Goal: Information Seeking & Learning: Learn about a topic

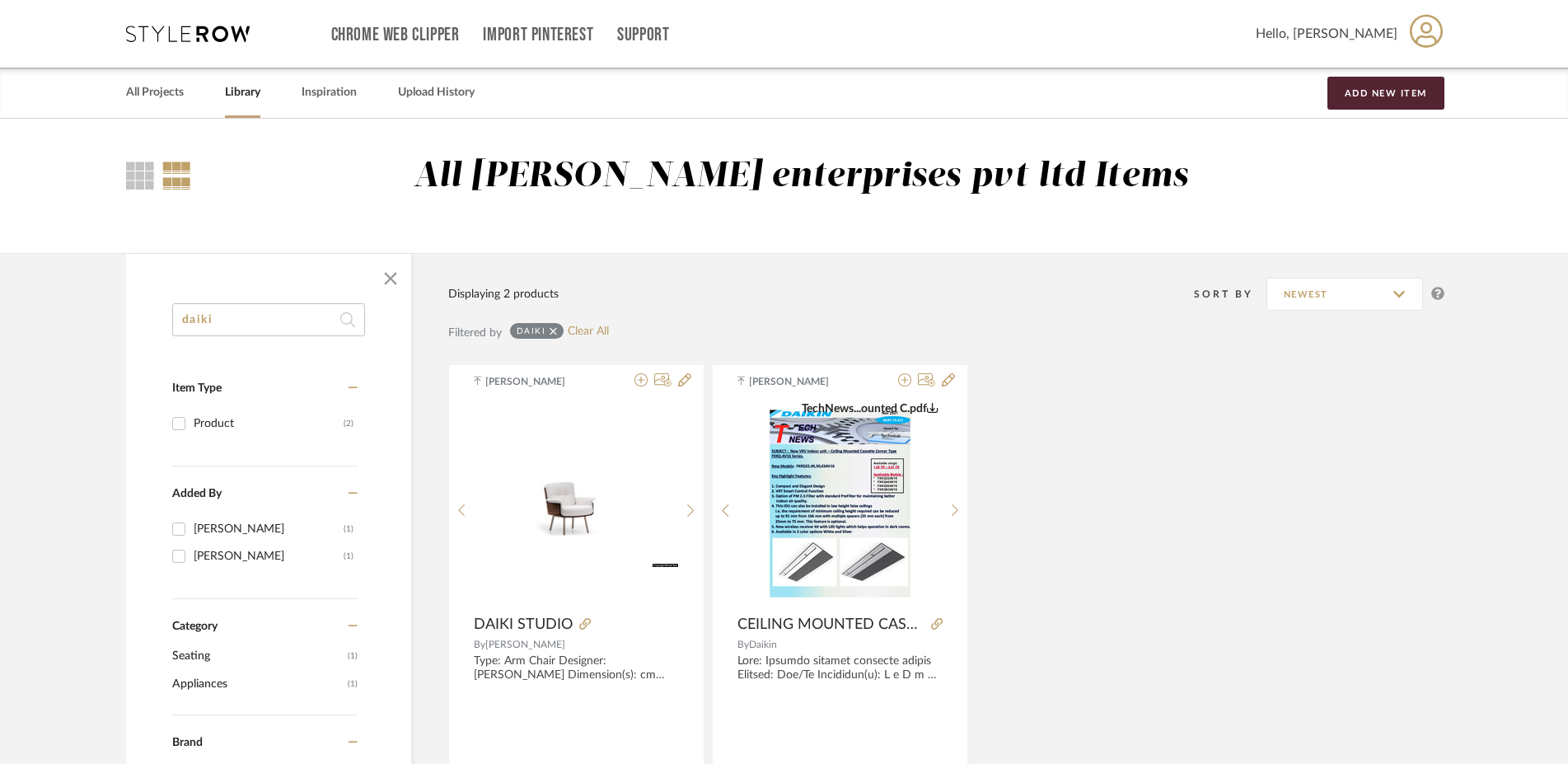
scroll to position [84, 0]
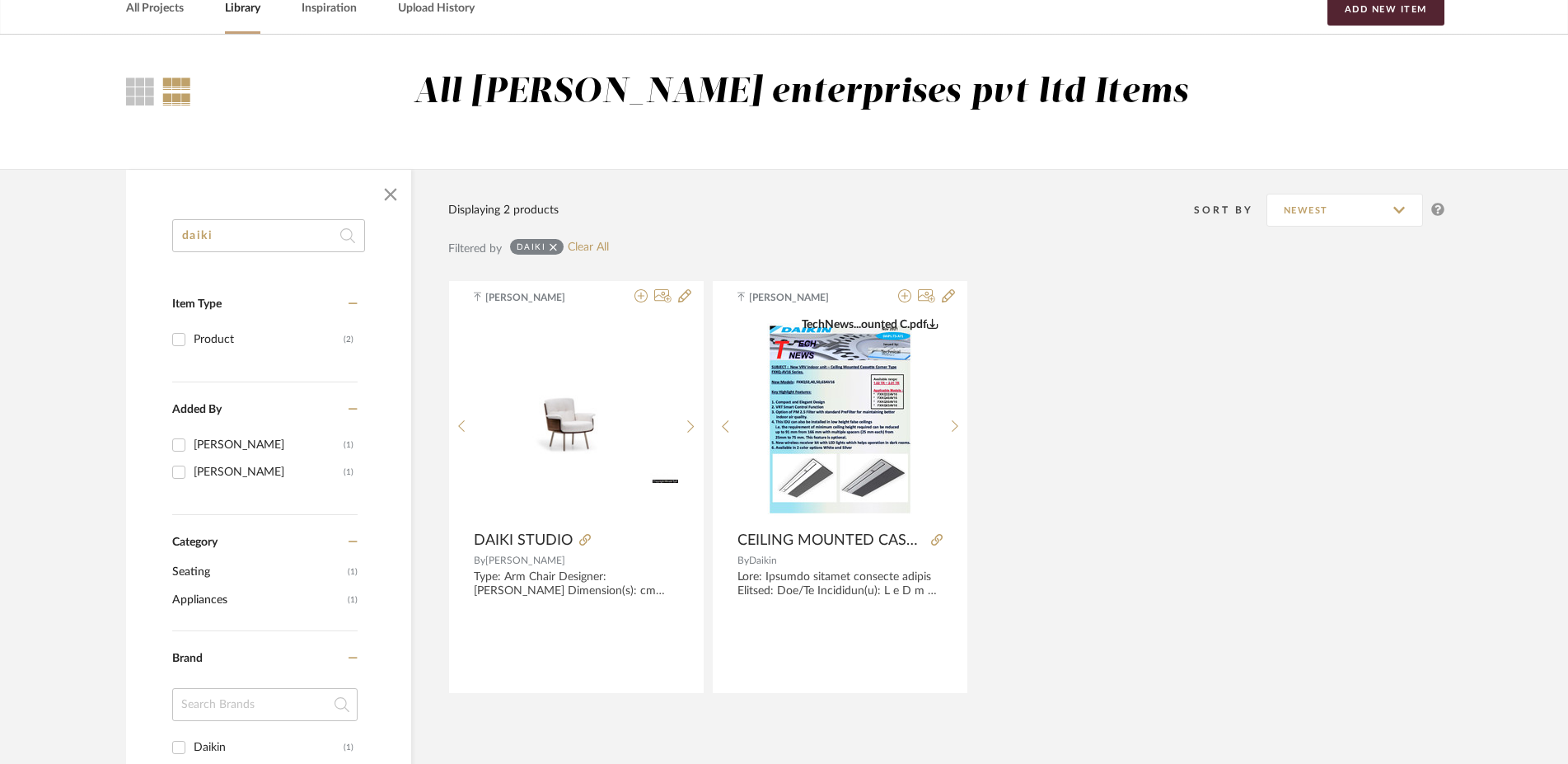
drag, startPoint x: 217, startPoint y: 222, endPoint x: 0, endPoint y: 225, distance: 217.0
click at [172, 225] on input "daiki" at bounding box center [268, 236] width 192 height 33
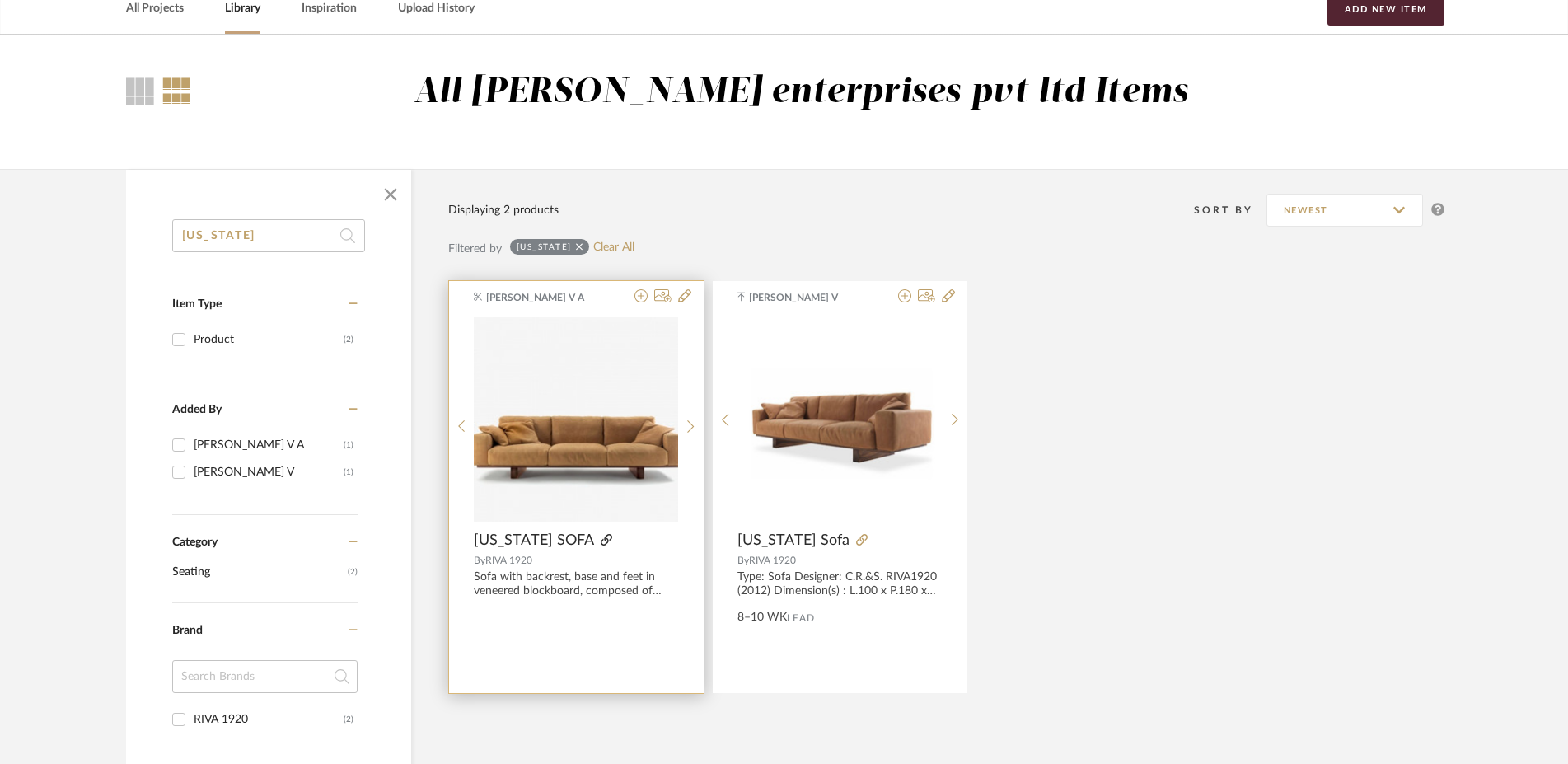
type input "[US_STATE]"
click at [600, 541] on icon at bounding box center [606, 540] width 12 height 12
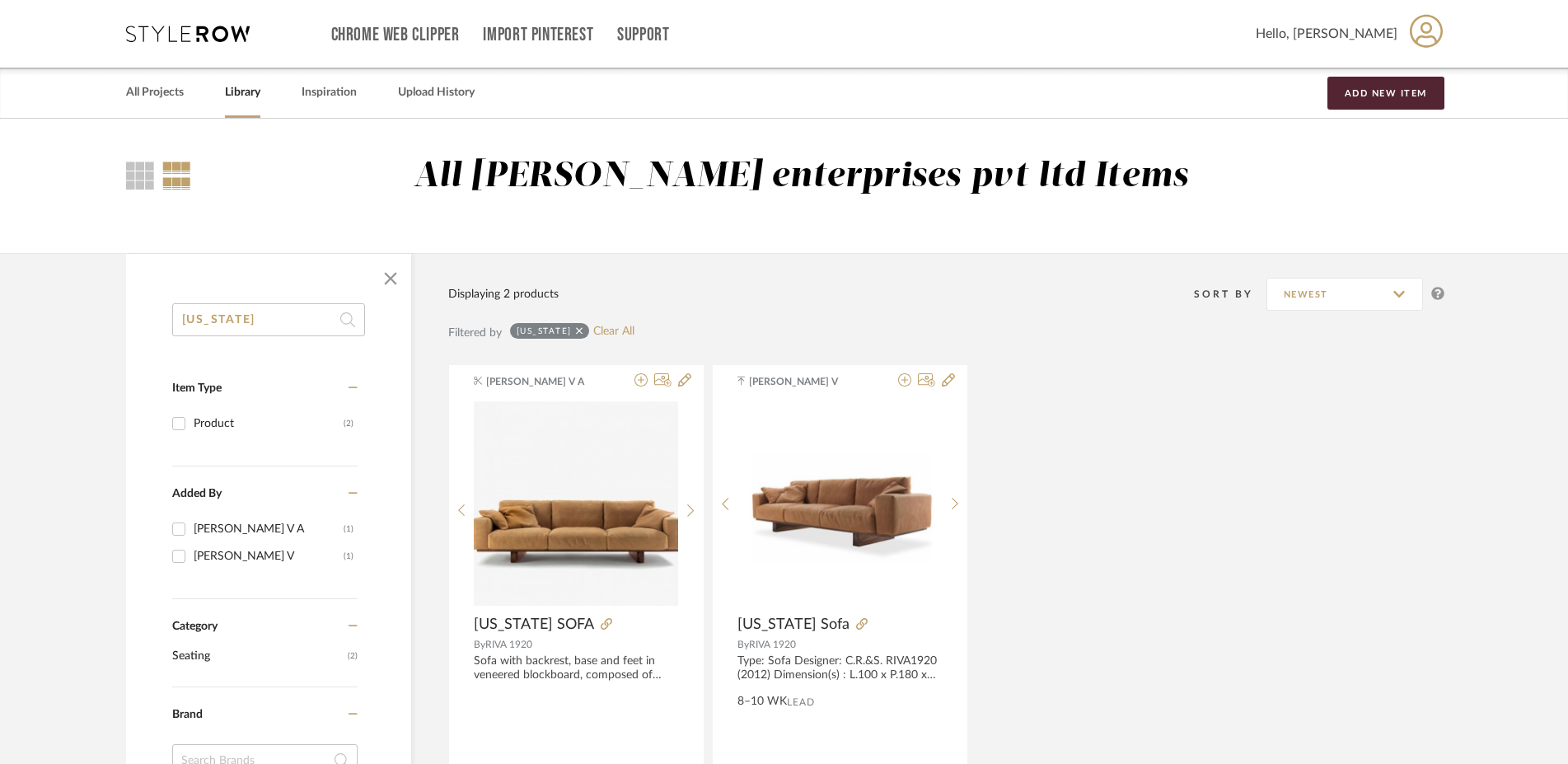
click at [203, 33] on icon at bounding box center [188, 34] width 123 height 16
click at [576, 328] on icon at bounding box center [580, 331] width 8 height 12
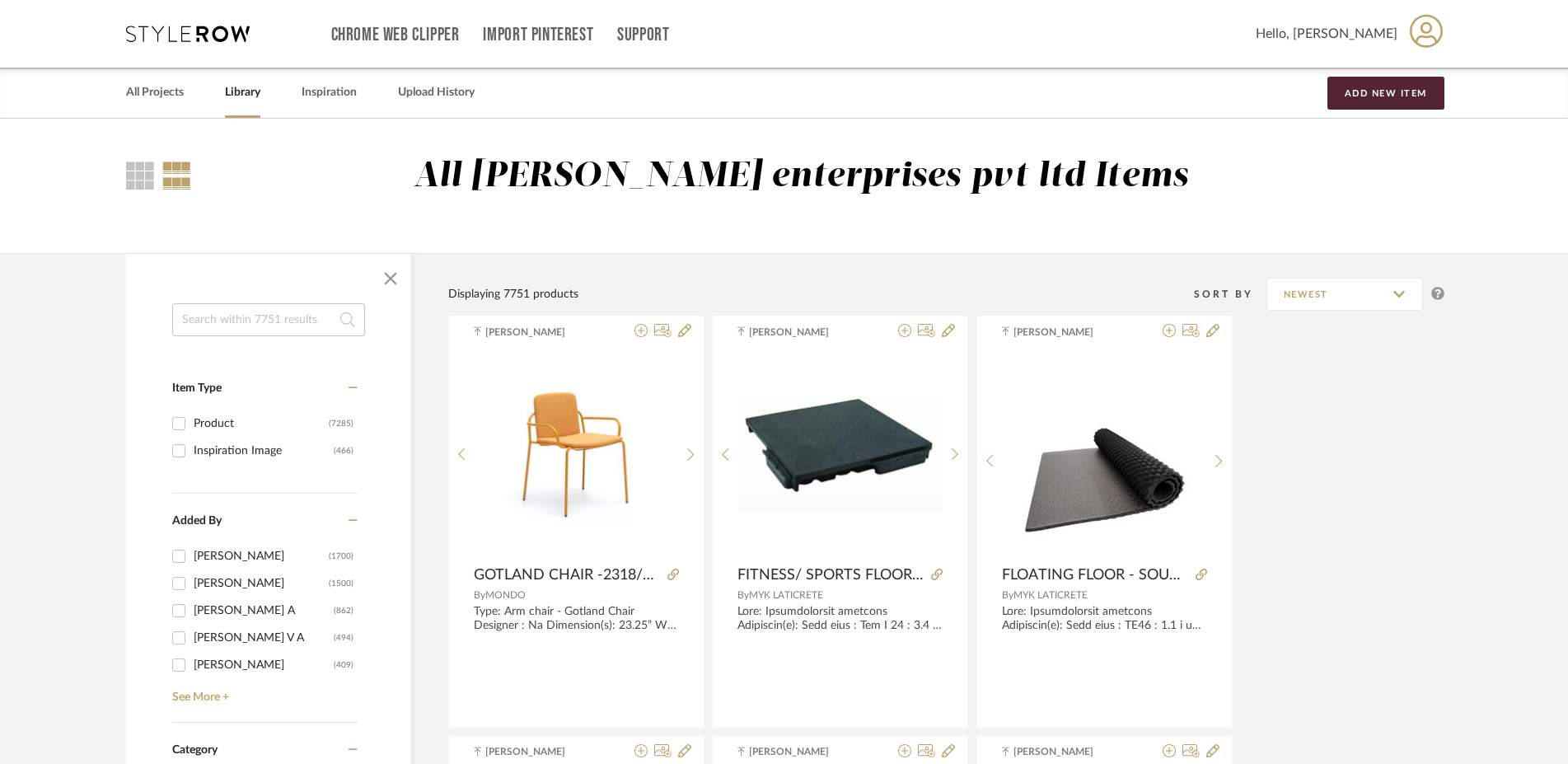
click at [258, 319] on input at bounding box center [268, 319] width 192 height 33
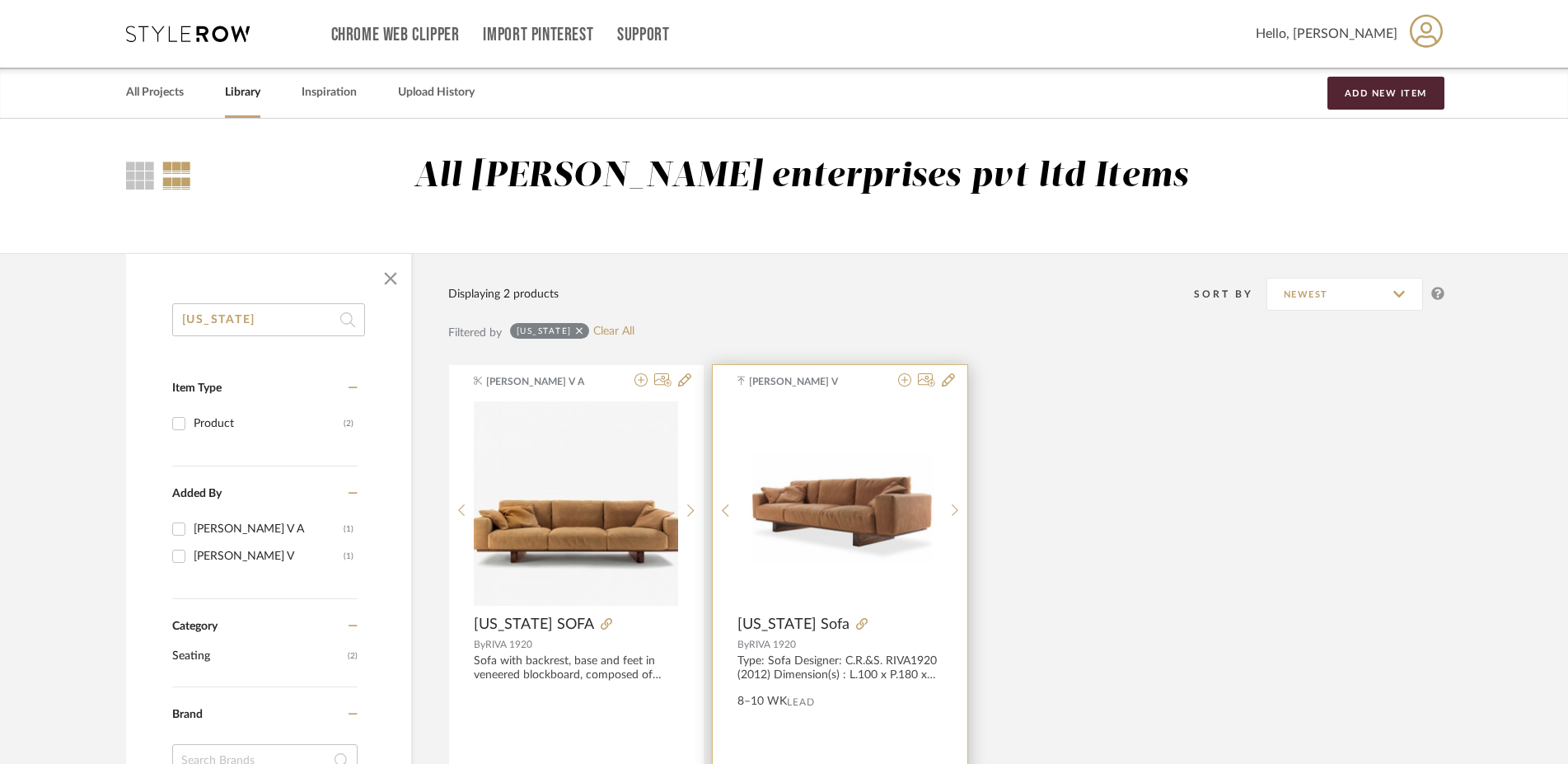
type input "[US_STATE]"
click at [873, 472] on img "0" at bounding box center [840, 503] width 204 height 122
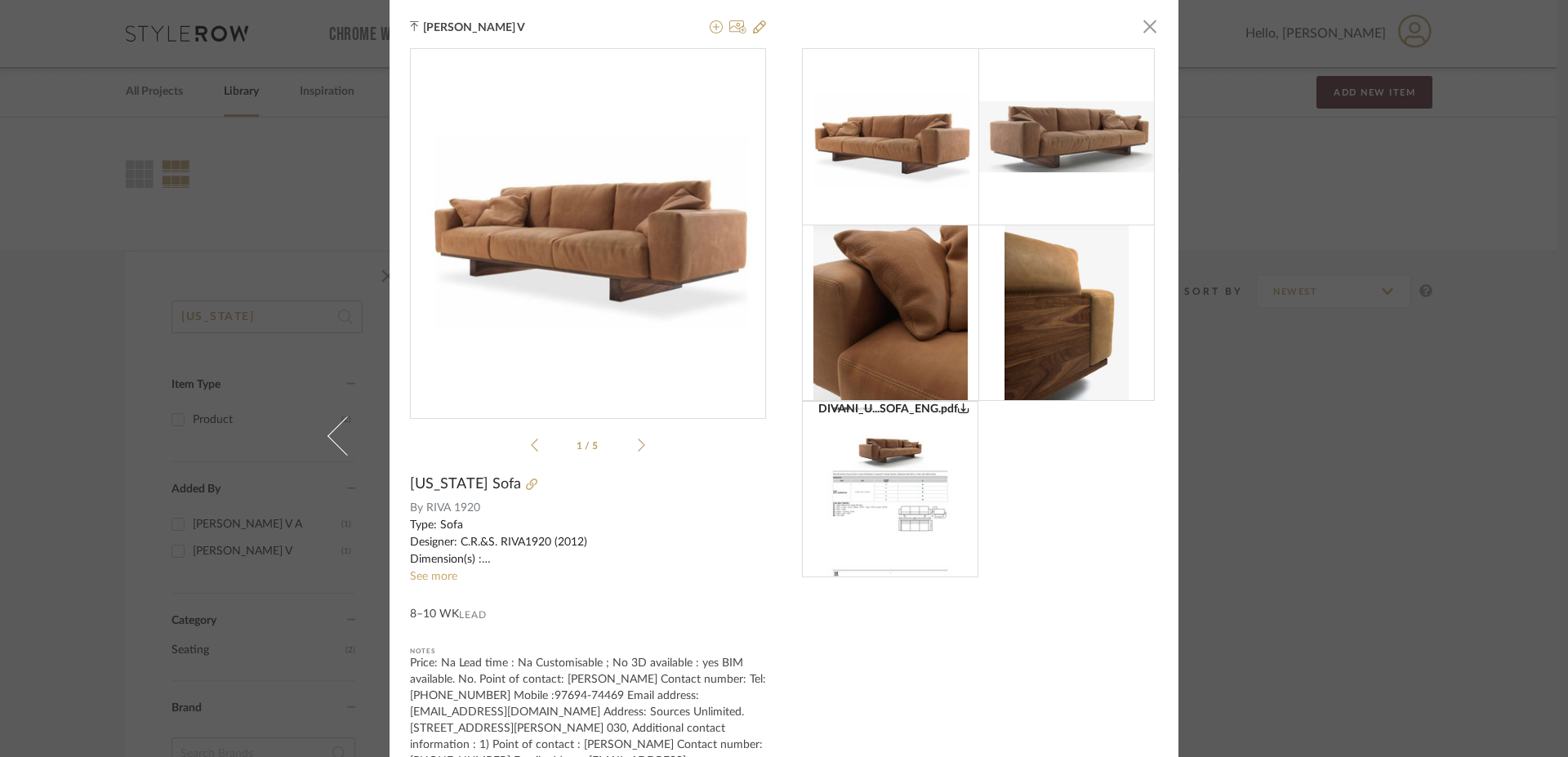
click at [853, 511] on img at bounding box center [890, 489] width 125 height 176
click at [257, 159] on div "[PERSON_NAME] V × DIVANI_U...SOFA_ENG.pdf DIVANI_U...SOFA_ENG.pdf 1 / 5 [US_STA…" at bounding box center [784, 378] width 1568 height 757
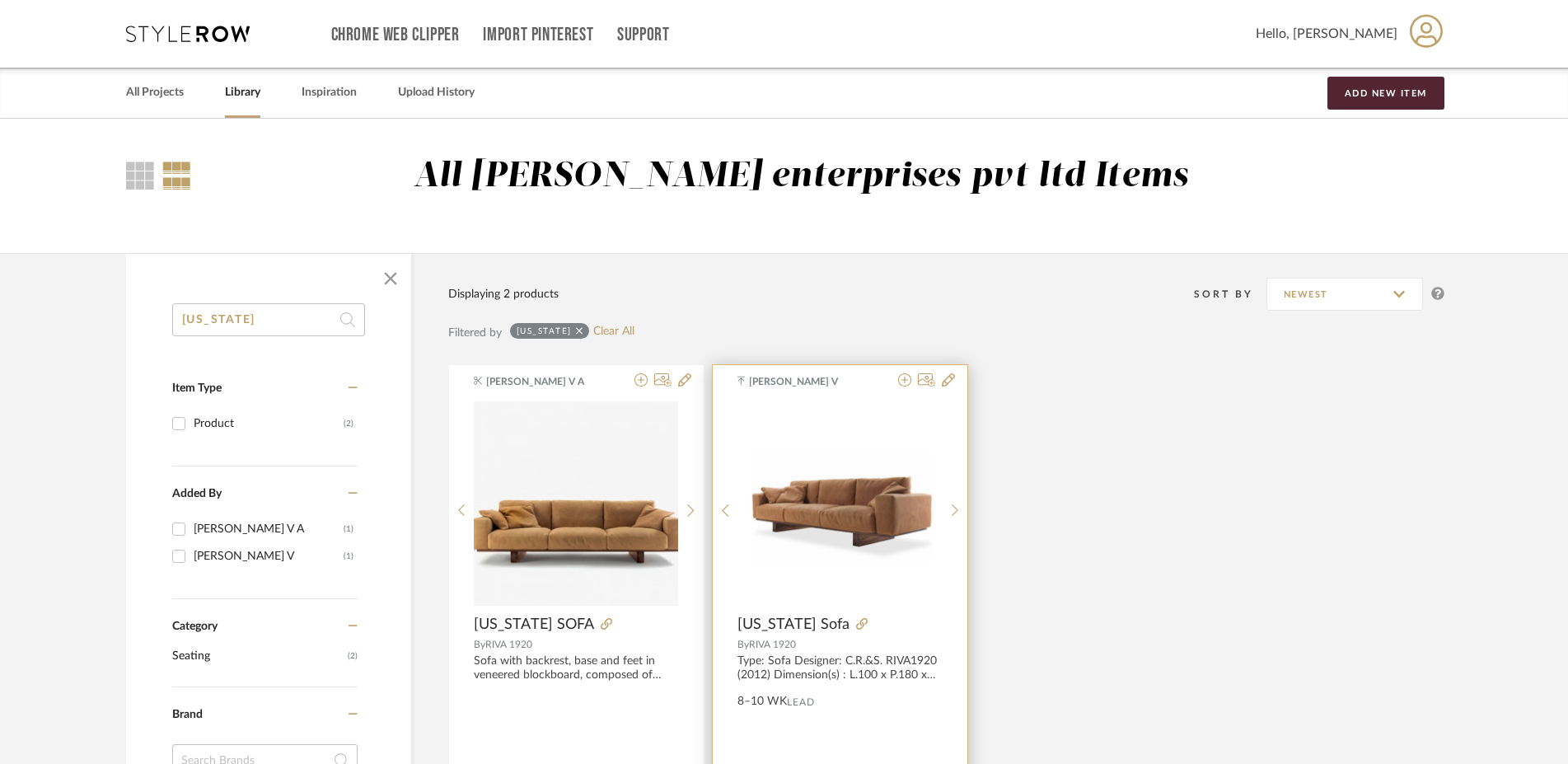
click at [767, 647] on span "RIVA 1920" at bounding box center [772, 645] width 47 height 10
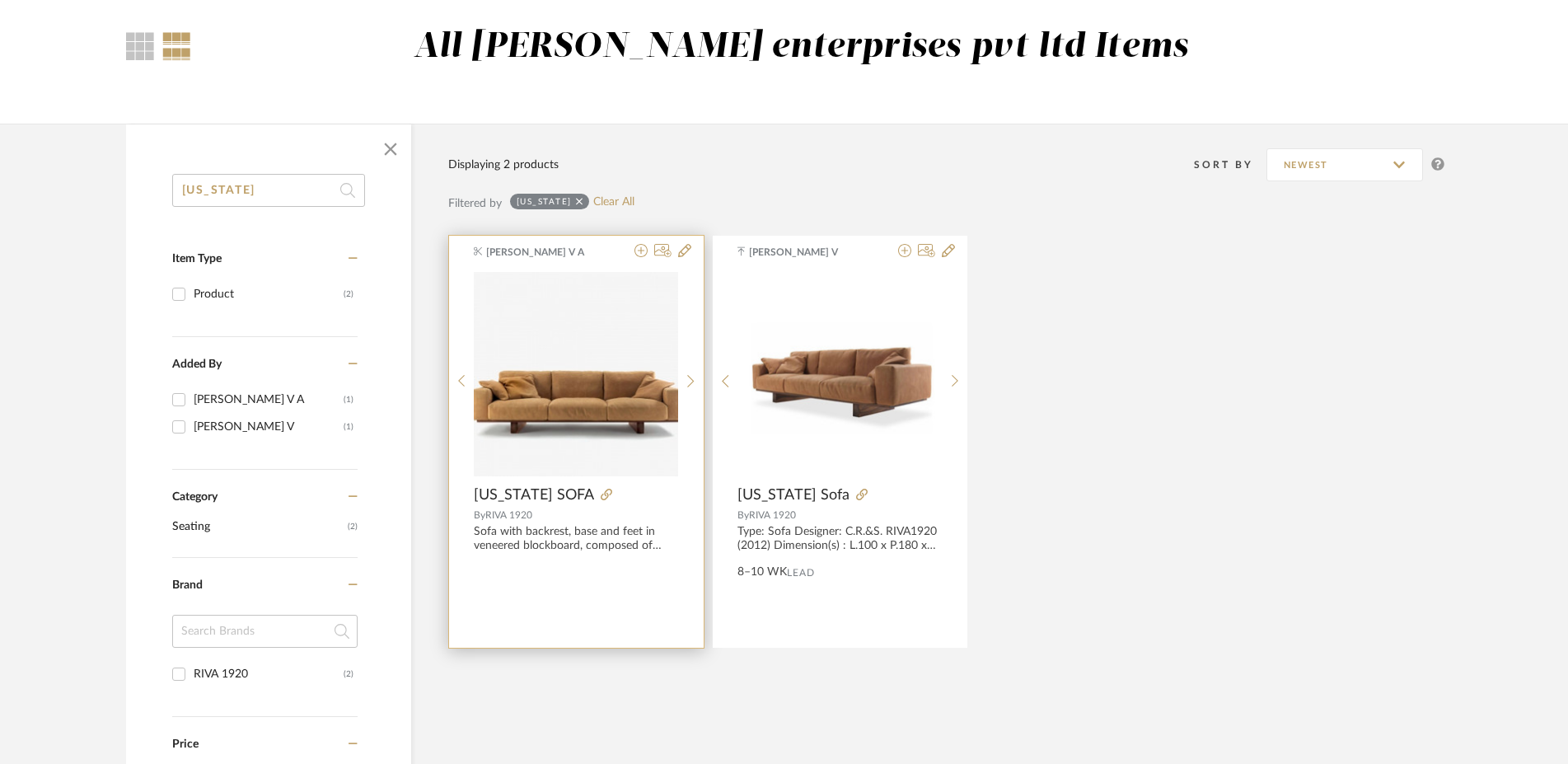
scroll to position [168, 0]
